Goal: Task Accomplishment & Management: Use online tool/utility

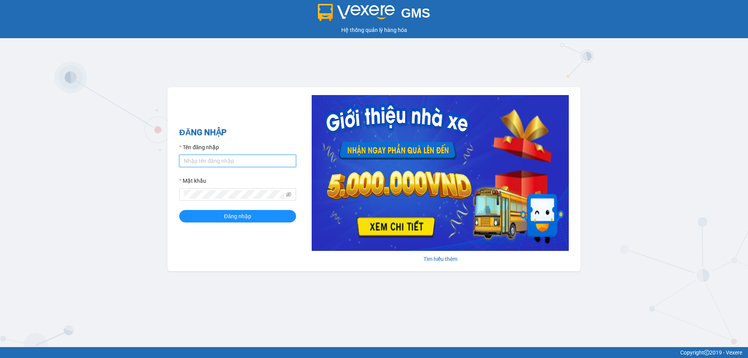
click at [184, 167] on input "Tên đăng nhập" at bounding box center [237, 161] width 117 height 12
type input "linhchirs.tuannga"
click at [234, 224] on div "ĐĂNG NHẬP Tên đăng nhập linhchirs.tuannga Mật khẩu Đăng nhập" at bounding box center [237, 179] width 117 height 106
click at [236, 220] on span "Đăng nhập" at bounding box center [237, 216] width 27 height 9
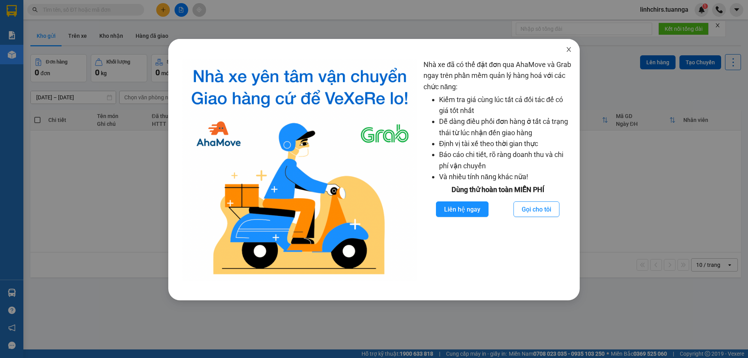
click at [567, 51] on icon "close" at bounding box center [569, 49] width 6 height 6
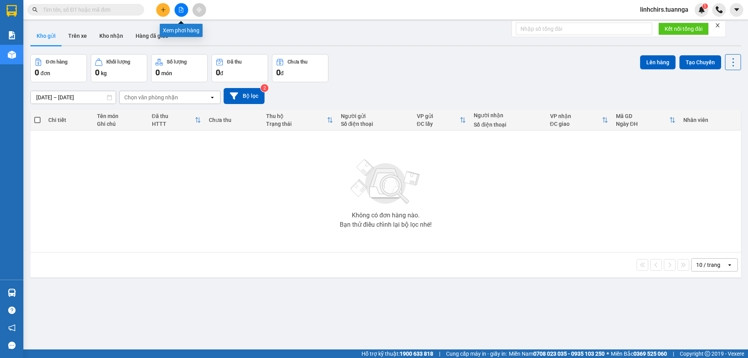
click at [184, 12] on button at bounding box center [182, 10] width 14 height 14
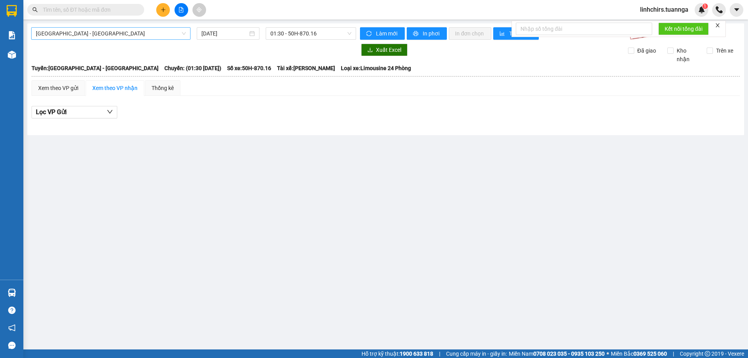
click at [184, 32] on span "[GEOGRAPHIC_DATA] - [GEOGRAPHIC_DATA]" at bounding box center [111, 34] width 150 height 12
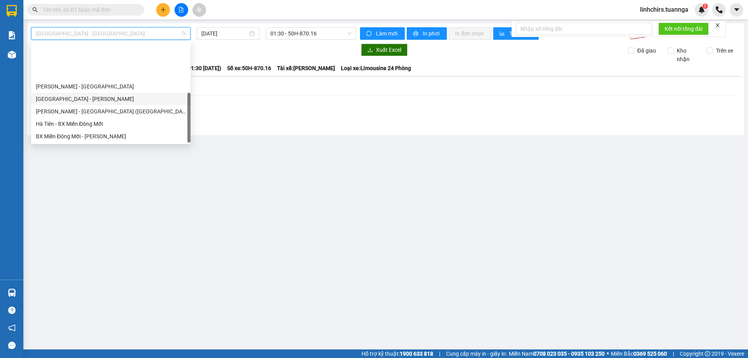
scroll to position [50, 0]
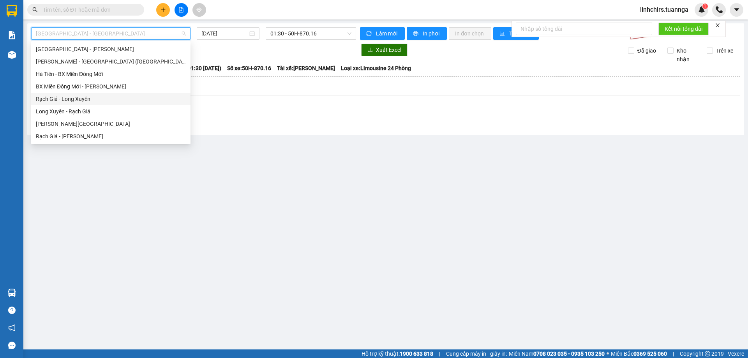
click at [87, 101] on div "Rạch Giá - Long Xuyên" at bounding box center [111, 99] width 150 height 9
type input "[DATE]"
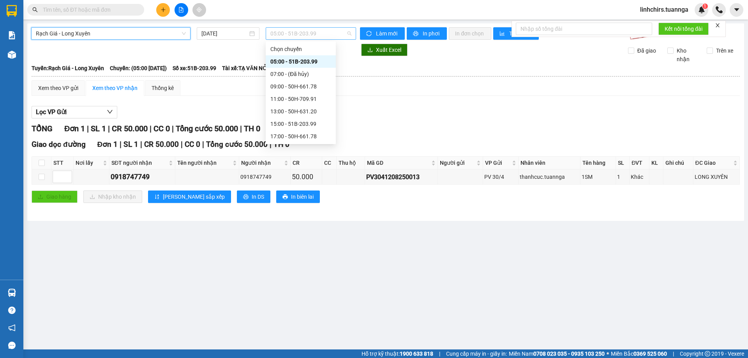
click at [350, 34] on span "05:00 - 51B-203.99" at bounding box center [310, 34] width 81 height 12
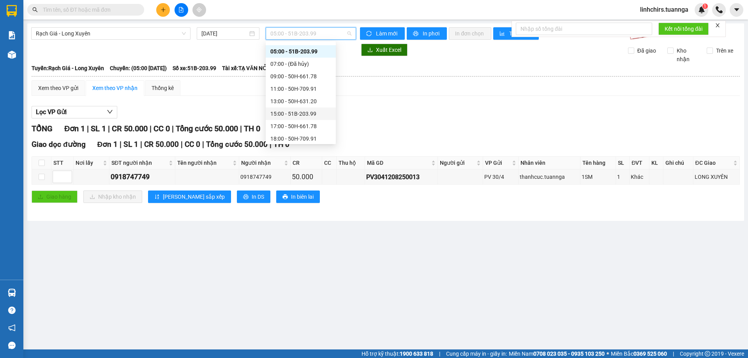
scroll to position [12, 0]
click at [296, 123] on div "17:00 - 50H-661.78" at bounding box center [300, 124] width 61 height 9
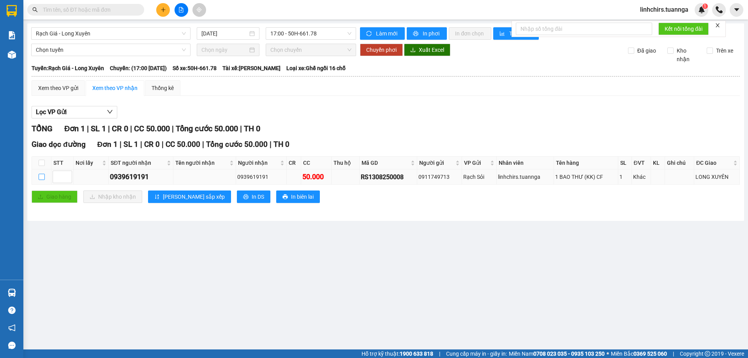
click at [44, 177] on input "checkbox" at bounding box center [42, 177] width 6 height 6
checkbox input "true"
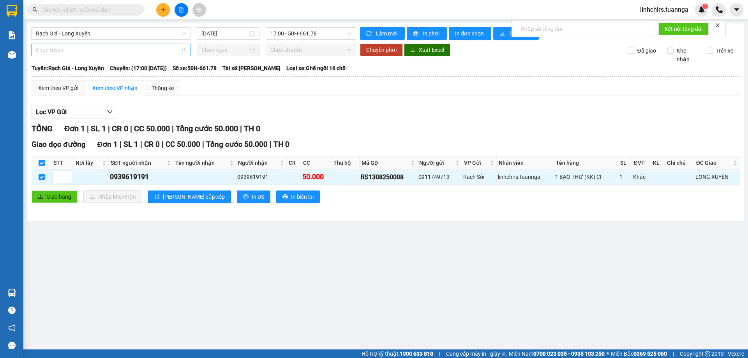
click at [166, 53] on span "Chọn tuyến" at bounding box center [111, 50] width 150 height 12
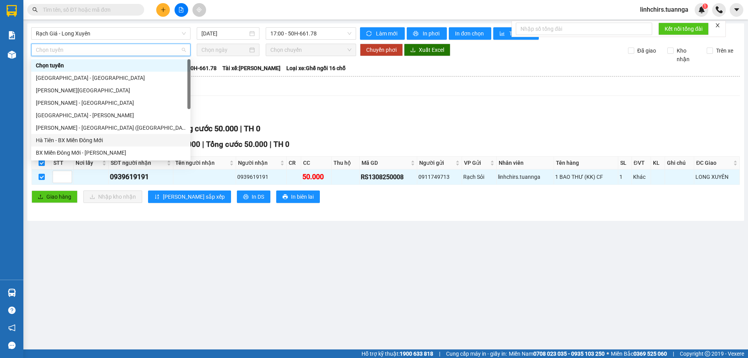
scroll to position [50, 0]
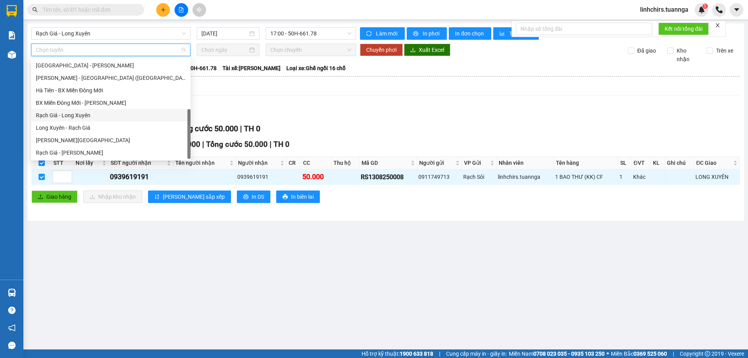
click at [87, 116] on div "Rạch Giá - Long Xuyên" at bounding box center [111, 115] width 150 height 9
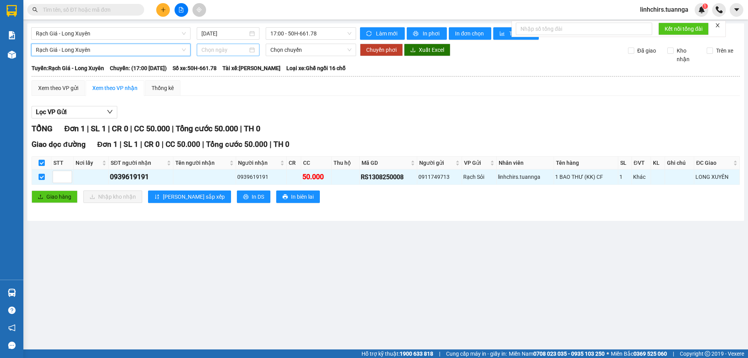
click at [253, 49] on div at bounding box center [227, 50] width 53 height 9
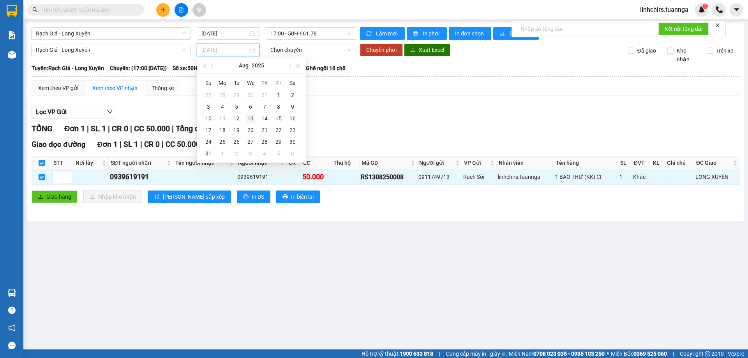
type input "[DATE]"
click at [252, 119] on div "13" at bounding box center [250, 118] width 9 height 9
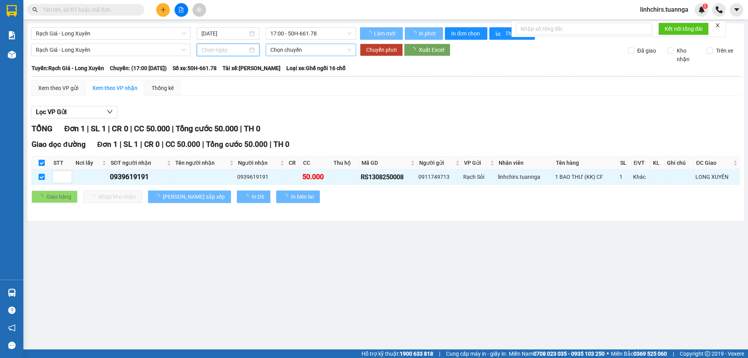
type input "[DATE]"
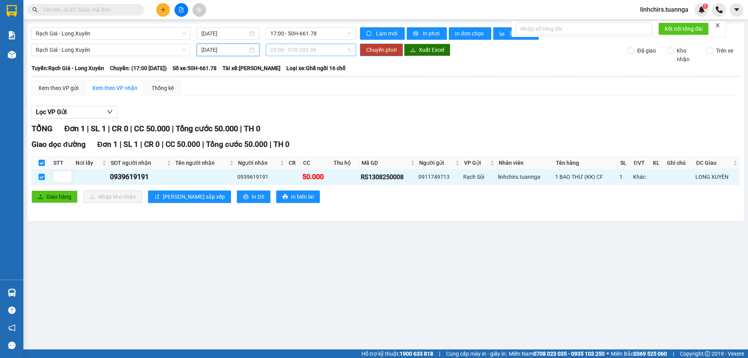
click at [300, 49] on span "05:00 - 51B-203.99" at bounding box center [310, 50] width 81 height 12
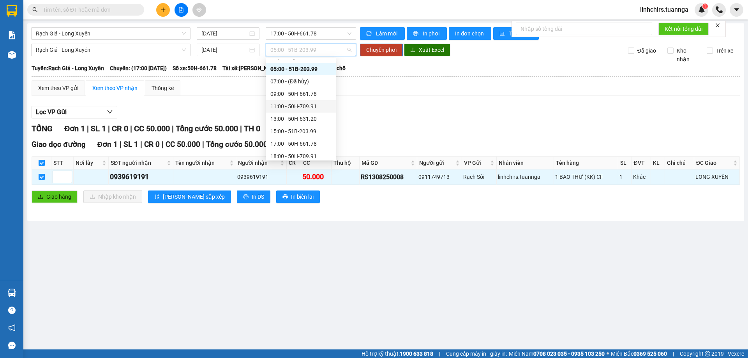
scroll to position [12, 0]
click at [288, 154] on div "18:00 - 50H-709.91" at bounding box center [300, 152] width 61 height 9
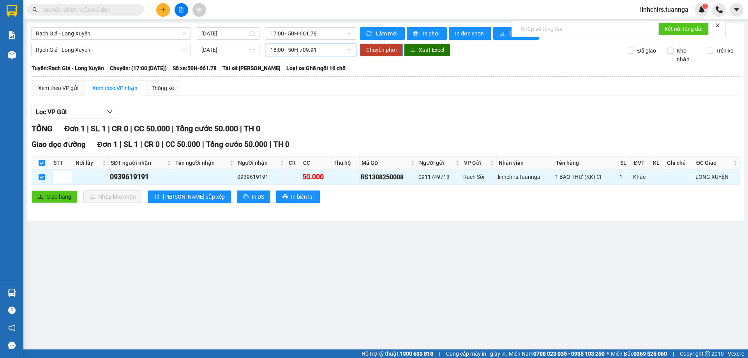
click at [384, 51] on span "Chuyển phơi" at bounding box center [381, 50] width 30 height 9
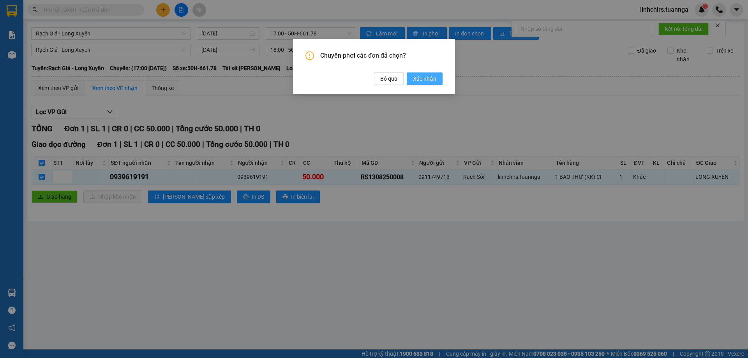
click at [424, 81] on span "Xác nhận" at bounding box center [424, 78] width 23 height 9
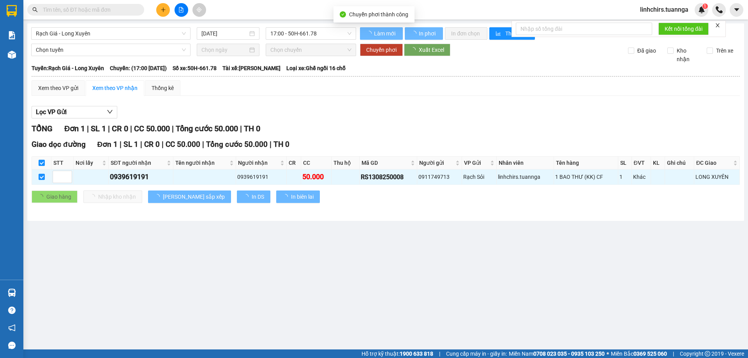
checkbox input "false"
